Goal: Register for event/course

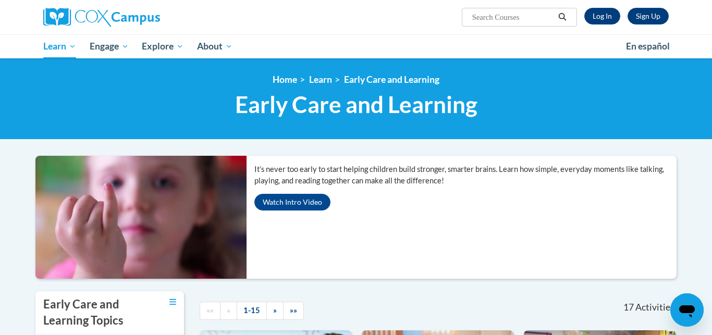
click at [79, 68] on div "<en>Home</en><fr>Accueil</fr><de>Zuhause</de><it>Casa</it><es>Casa</es><pt>Casa…" at bounding box center [356, 98] width 712 height 81
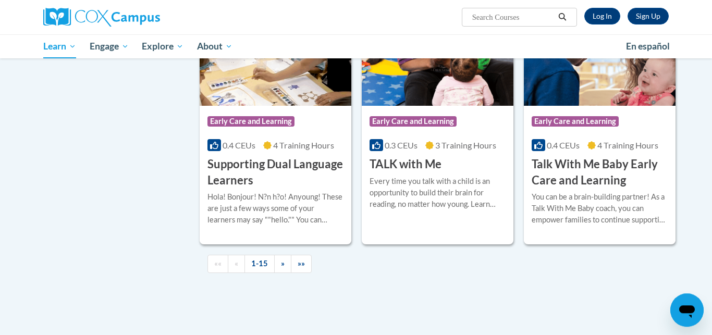
scroll to position [1493, 0]
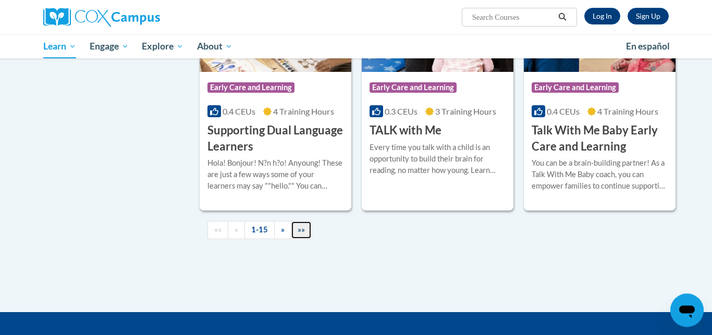
click at [298, 239] on link "»»" at bounding box center [301, 230] width 21 height 18
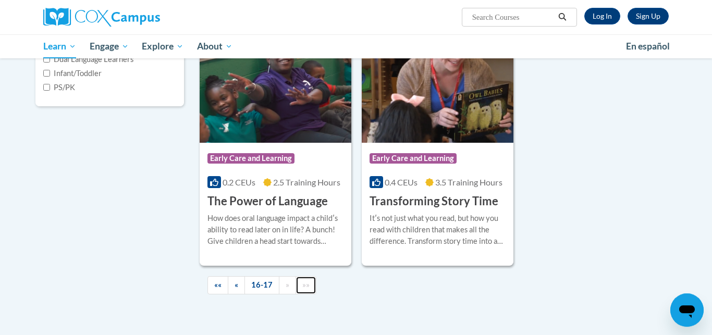
scroll to position [295, 0]
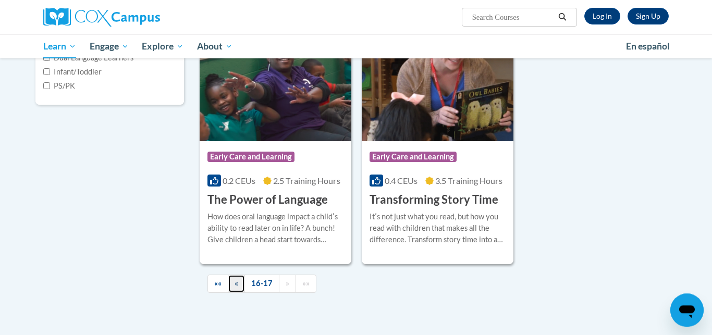
click at [236, 288] on link "«" at bounding box center [236, 284] width 17 height 18
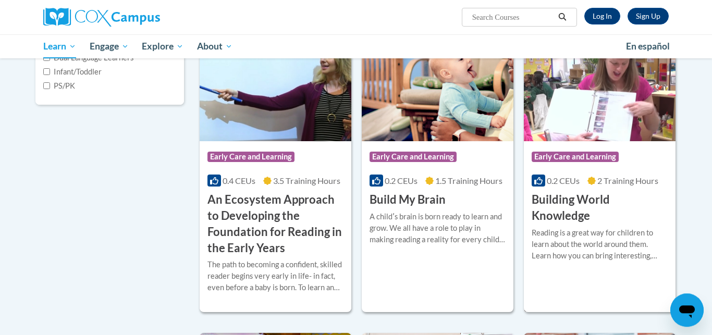
click at [660, 171] on div "Course Category: Early Care and Learning 0.2 CEUs 2 Training Hours COURSE Build…" at bounding box center [600, 182] width 152 height 83
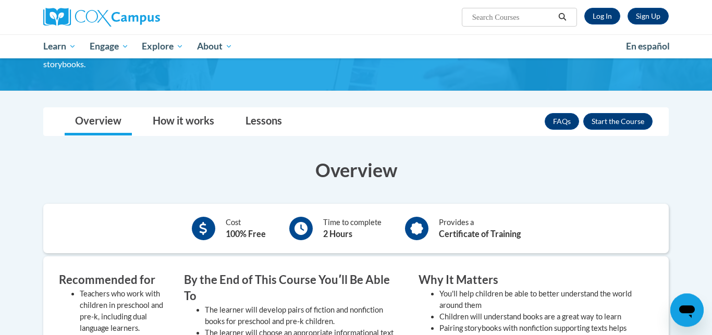
scroll to position [104, 0]
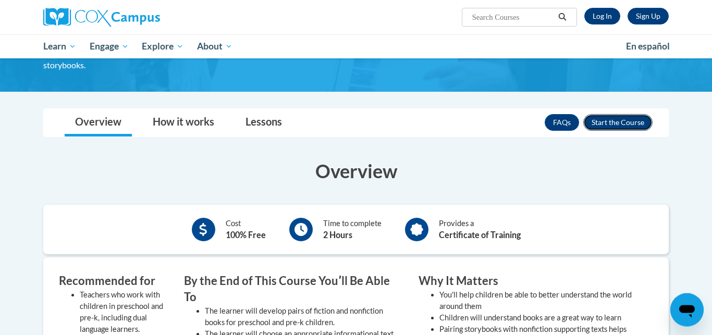
click at [633, 123] on button "Enroll" at bounding box center [617, 122] width 69 height 17
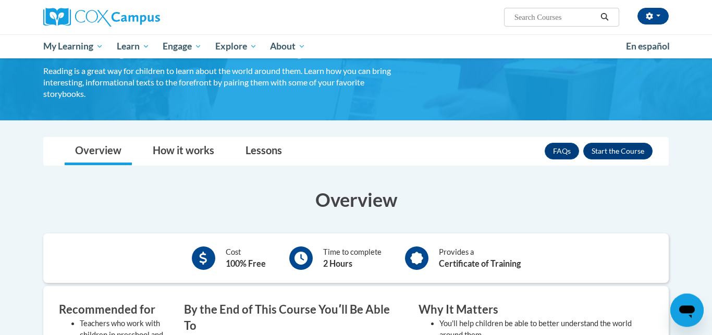
scroll to position [73, 0]
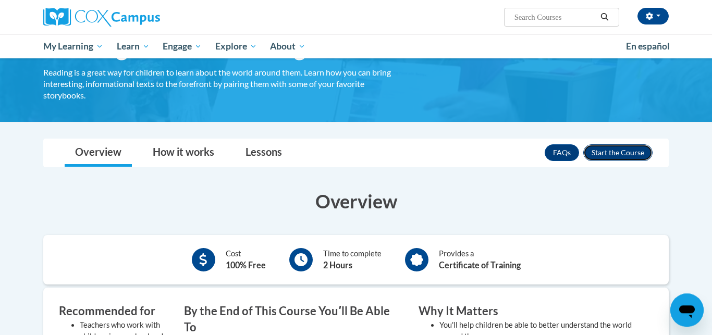
click at [623, 153] on button "Enroll" at bounding box center [617, 152] width 69 height 17
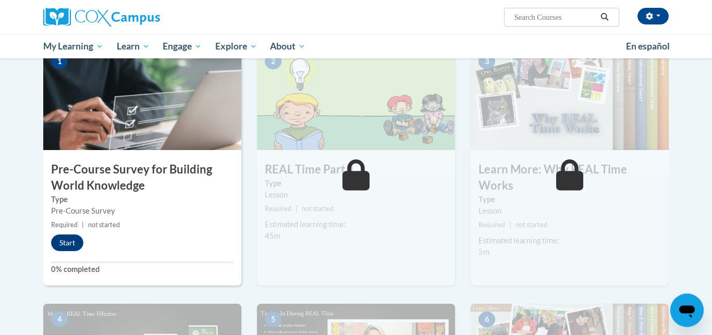
scroll to position [225, 0]
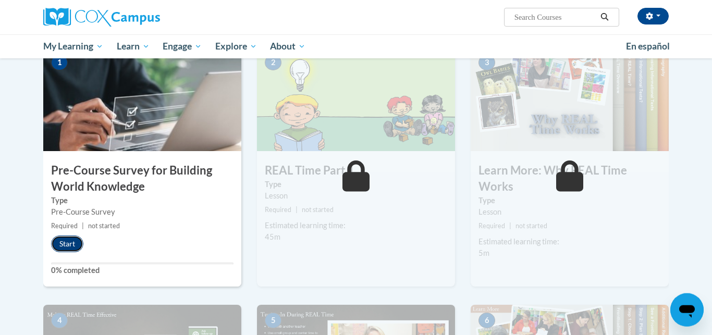
click at [69, 242] on button "Start" at bounding box center [67, 244] width 32 height 17
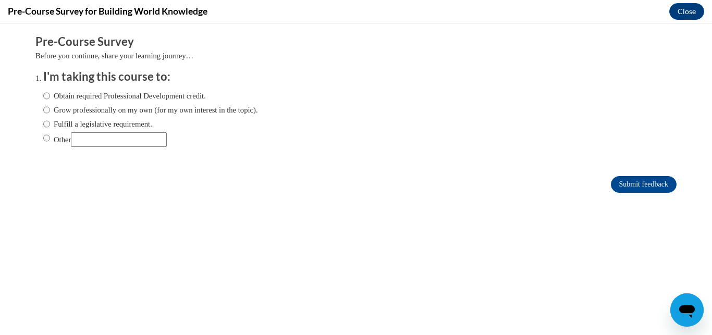
scroll to position [0, 0]
click at [54, 101] on label "Obtain required Professional Development credit." at bounding box center [124, 95] width 163 height 11
click at [50, 101] on input "Obtain required Professional Development credit." at bounding box center [46, 95] width 7 height 11
radio input "true"
click at [648, 182] on input "Submit feedback" at bounding box center [644, 184] width 66 height 17
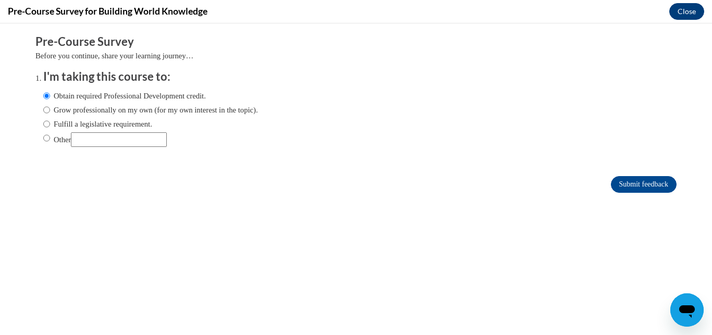
click at [677, 11] on button "Close" at bounding box center [686, 11] width 35 height 17
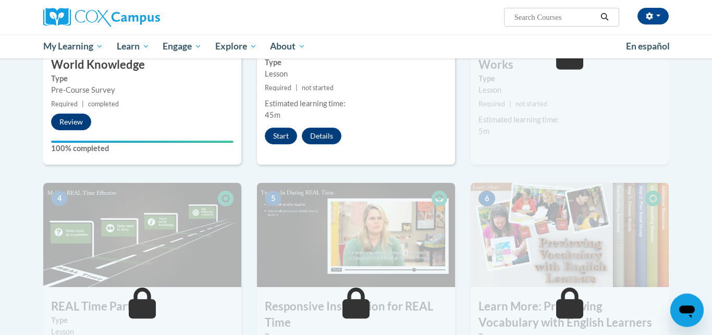
scroll to position [343, 0]
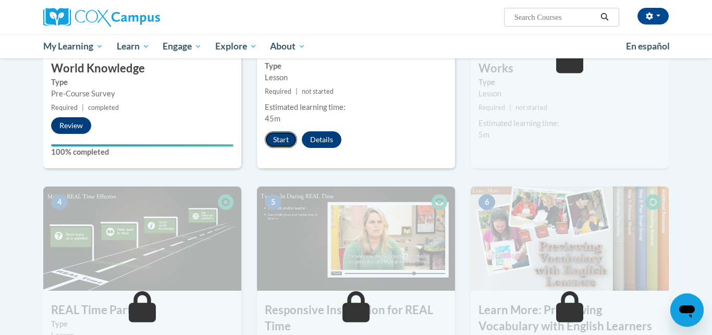
click at [281, 137] on button "Start" at bounding box center [281, 139] width 32 height 17
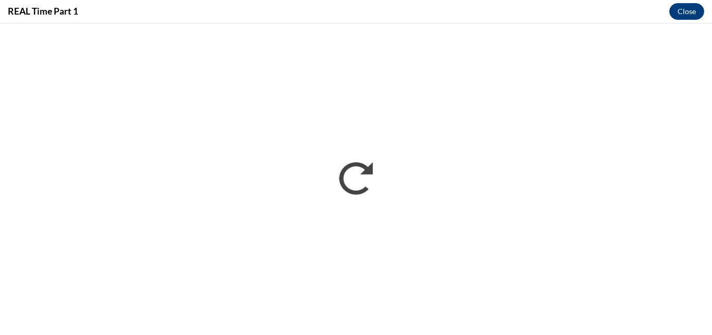
scroll to position [0, 0]
